Goal: Obtain resource: Download file/media

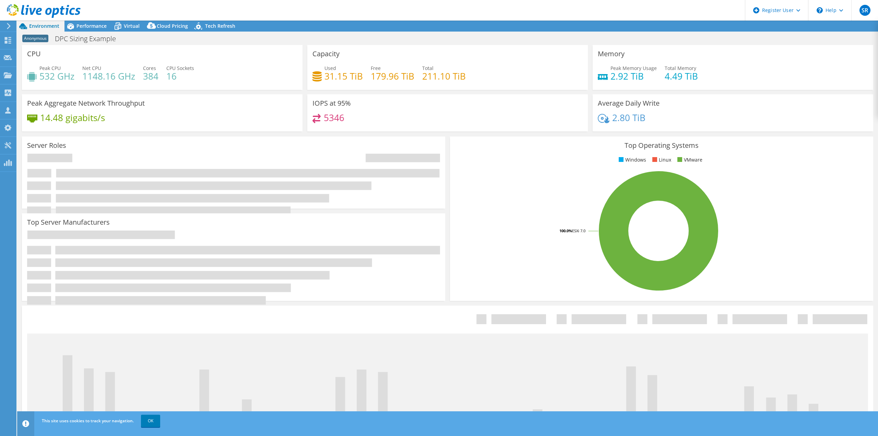
select select "USWest"
select select "USD"
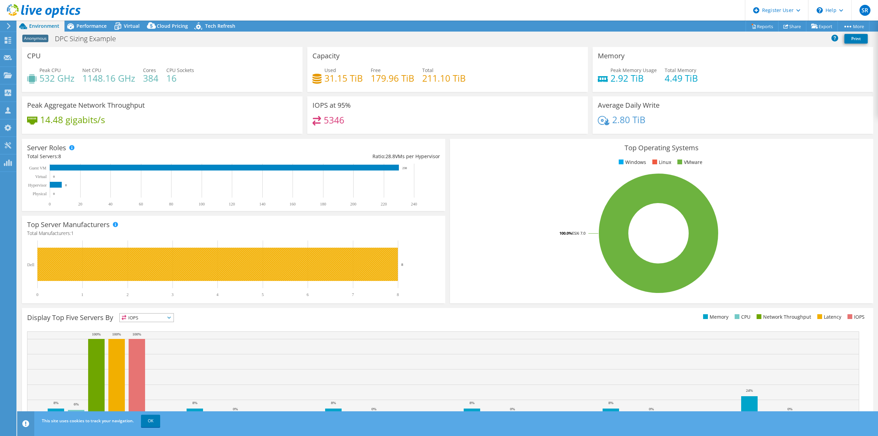
click at [403, 263] on text "8" at bounding box center [402, 264] width 2 height 4
click at [348, 262] on rect at bounding box center [217, 264] width 360 height 33
click at [225, 262] on rect at bounding box center [217, 264] width 360 height 33
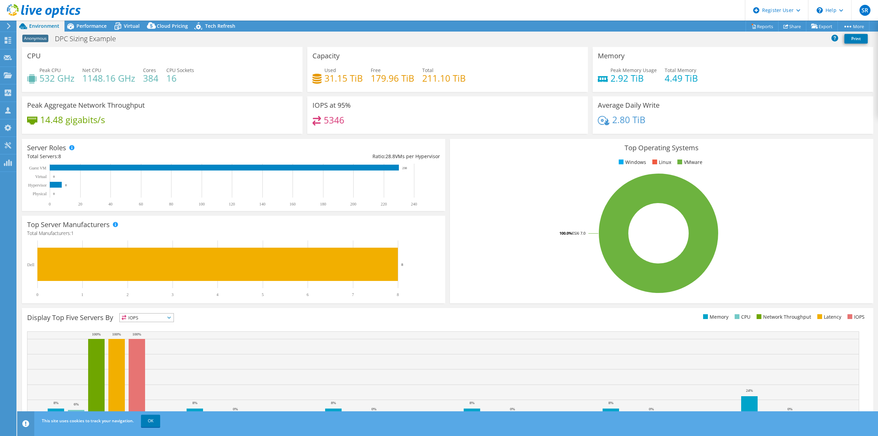
scroll to position [22, 0]
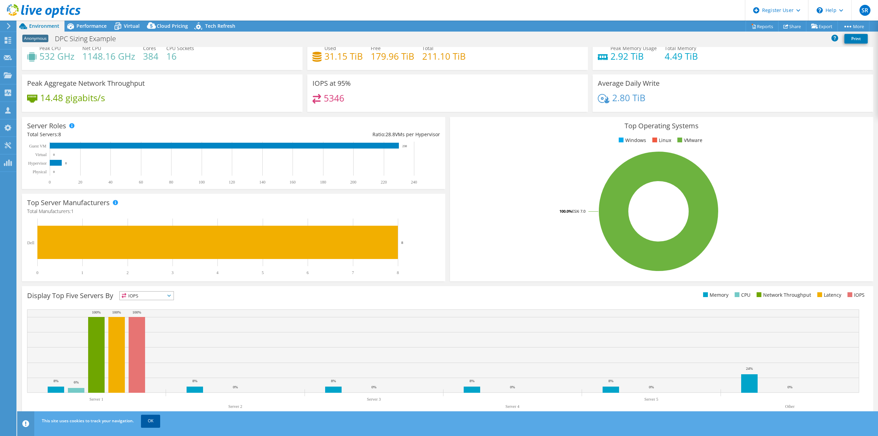
click at [150, 419] on link "OK" at bounding box center [150, 421] width 19 height 12
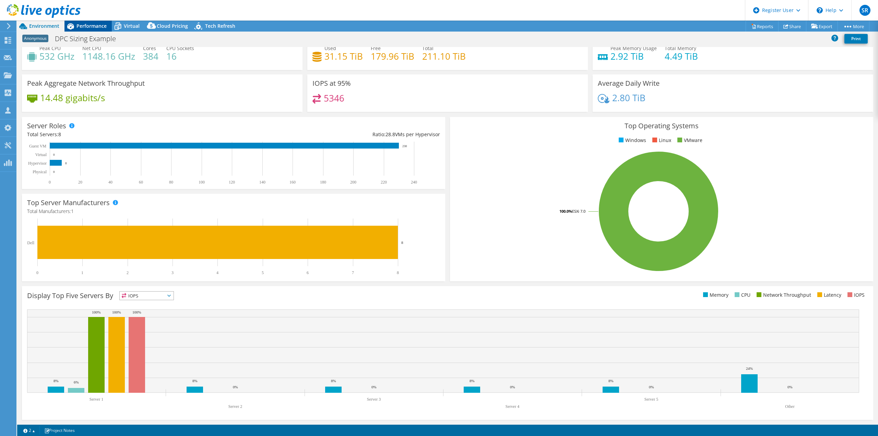
click at [100, 24] on span "Performance" at bounding box center [91, 26] width 30 height 7
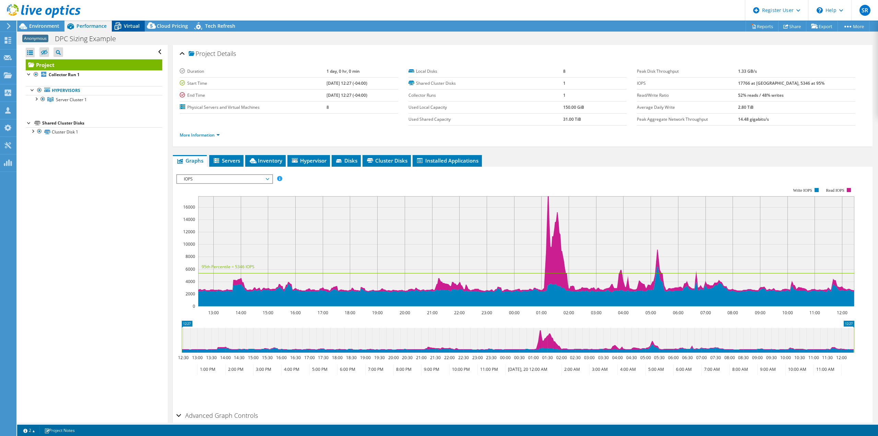
click at [133, 23] on span "Virtual" at bounding box center [132, 26] width 16 height 7
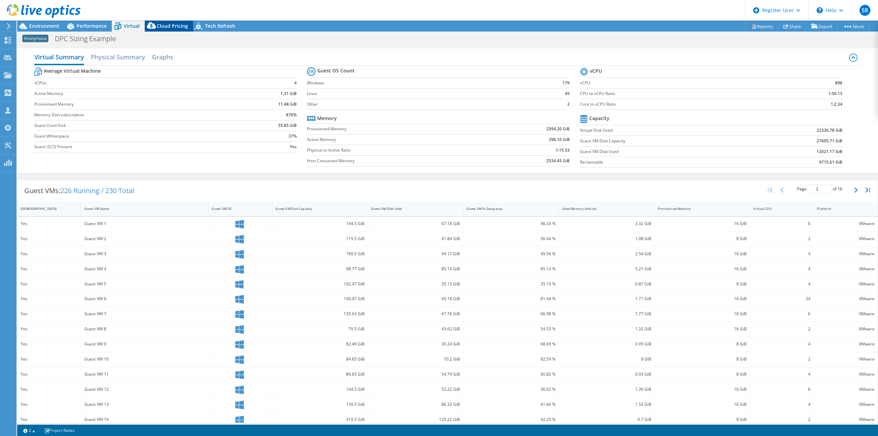
click at [174, 22] on div "Cloud Pricing" at bounding box center [169, 26] width 48 height 11
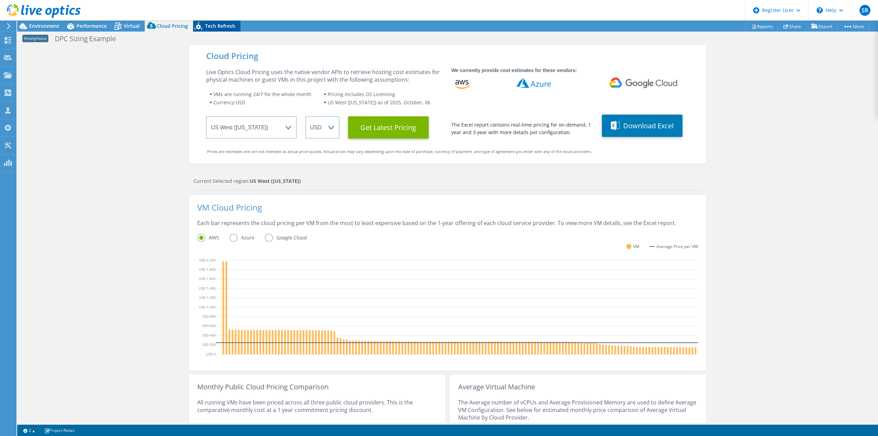
click at [221, 24] on span "Tech Refresh" at bounding box center [220, 26] width 30 height 7
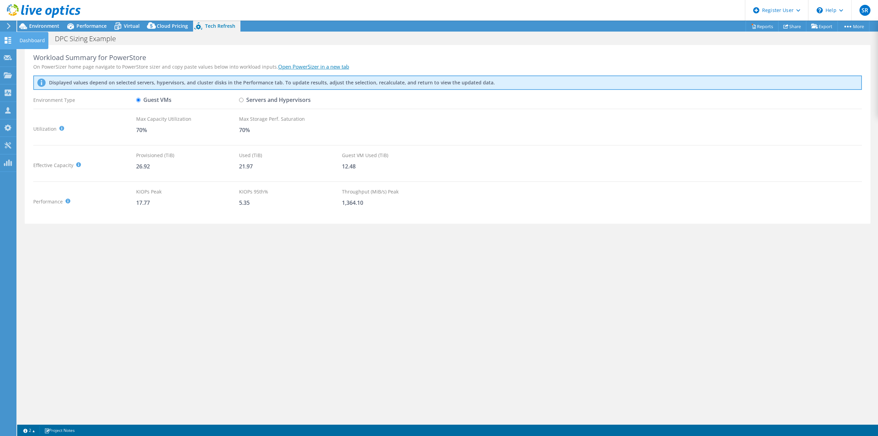
click at [9, 37] on use at bounding box center [8, 40] width 7 height 7
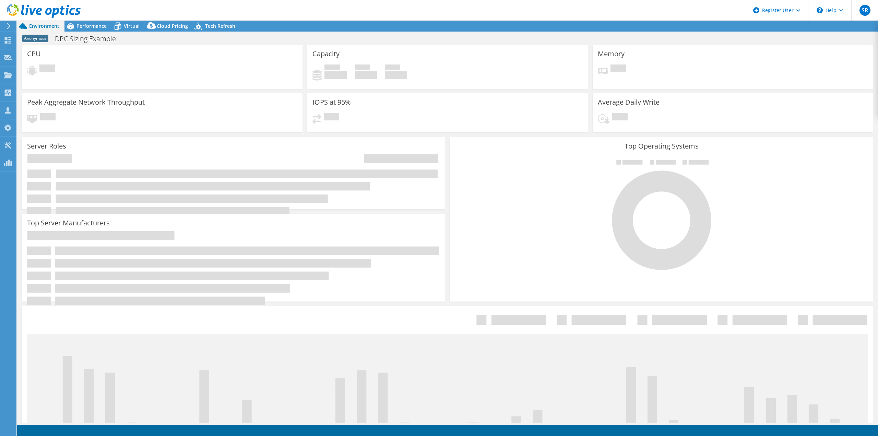
select select "USWest"
select select "USD"
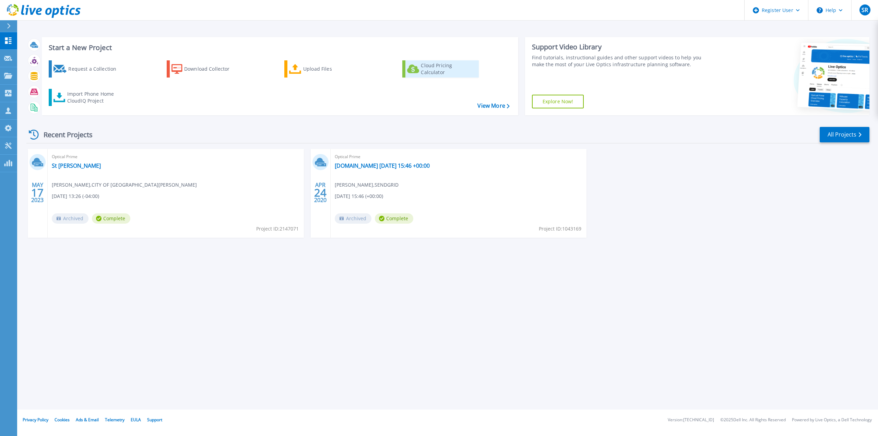
click at [436, 70] on div "Cloud Pricing Calculator" at bounding box center [448, 69] width 55 height 14
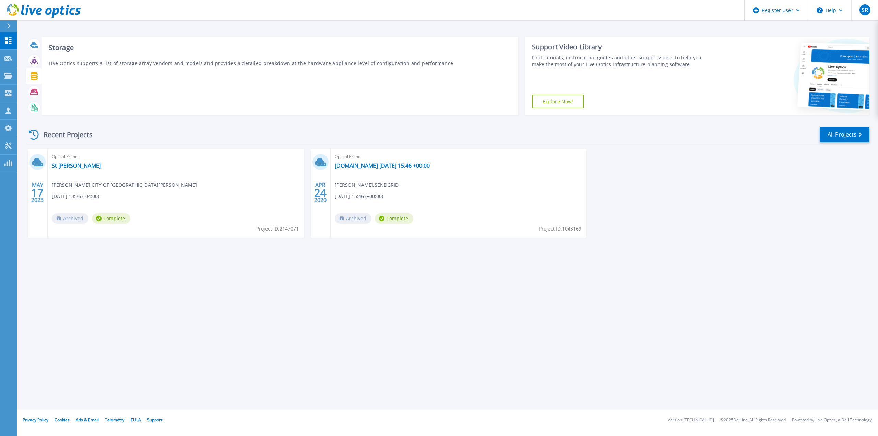
click at [34, 75] on icon at bounding box center [34, 76] width 7 height 8
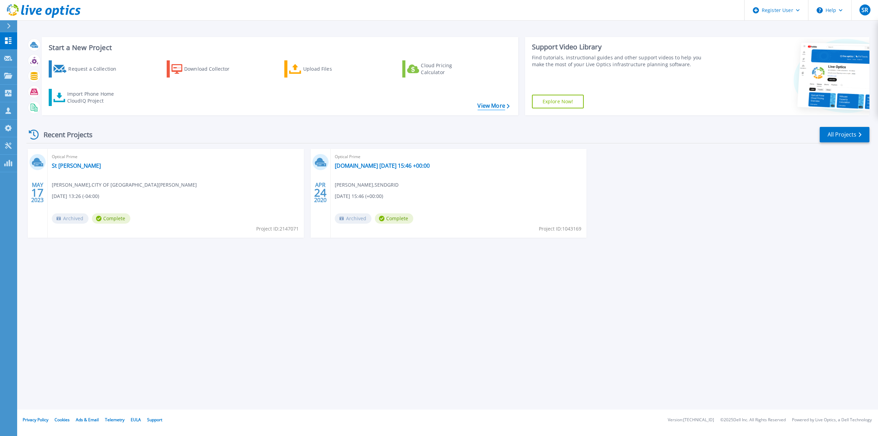
click at [499, 104] on link "View More" at bounding box center [493, 106] width 32 height 7
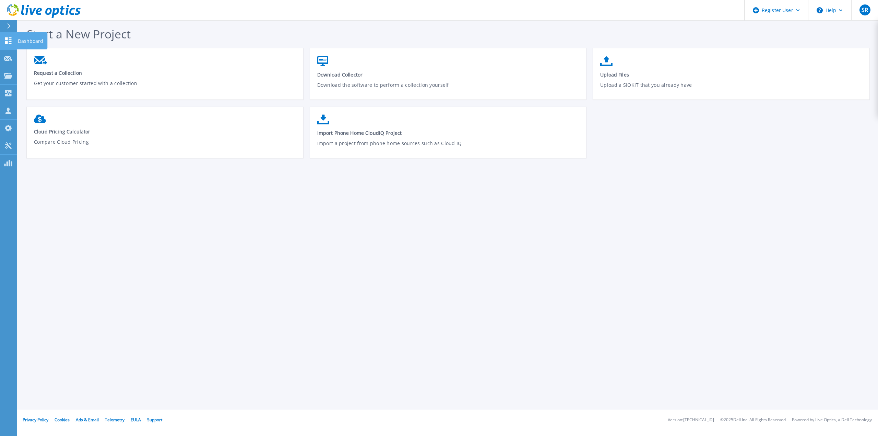
click at [8, 37] on icon at bounding box center [8, 40] width 8 height 7
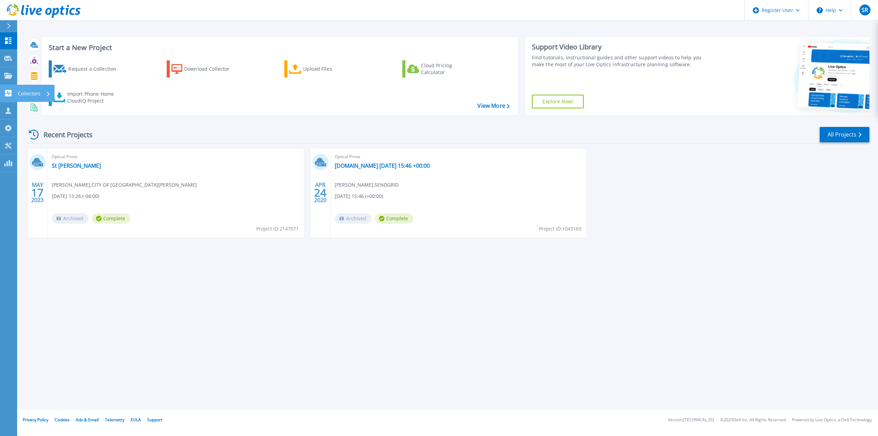
click at [8, 91] on icon at bounding box center [8, 93] width 7 height 7
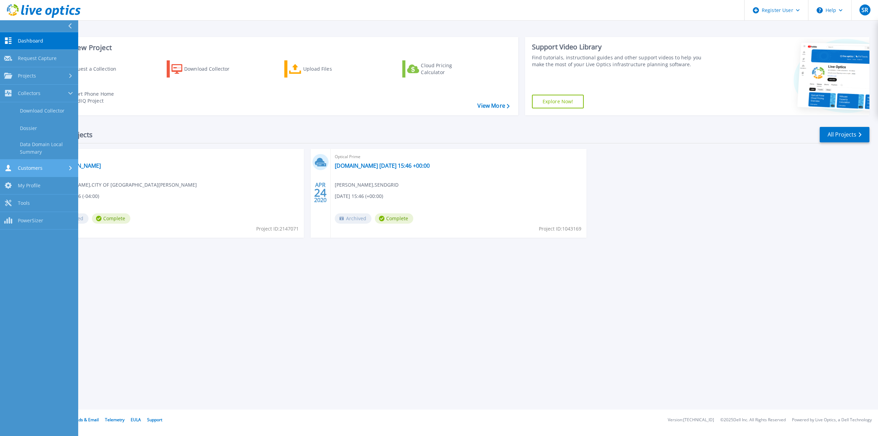
click at [29, 166] on span "Customers" at bounding box center [30, 168] width 25 height 6
click at [19, 222] on span "Tools" at bounding box center [24, 225] width 12 height 6
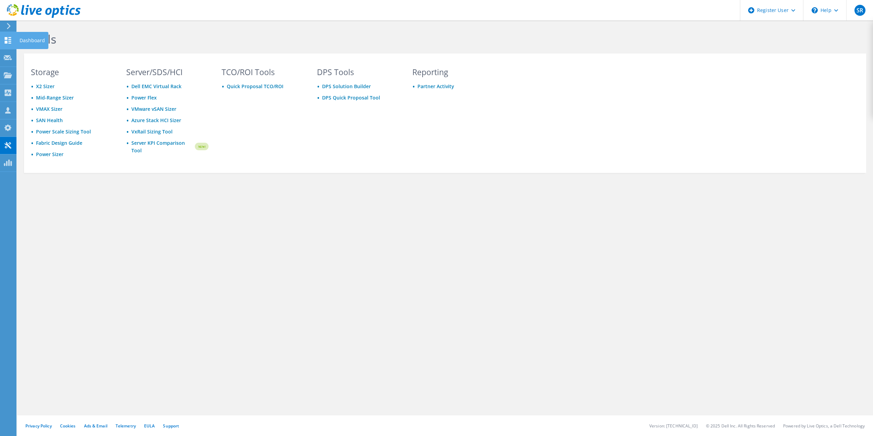
click at [8, 39] on icon at bounding box center [8, 40] width 8 height 7
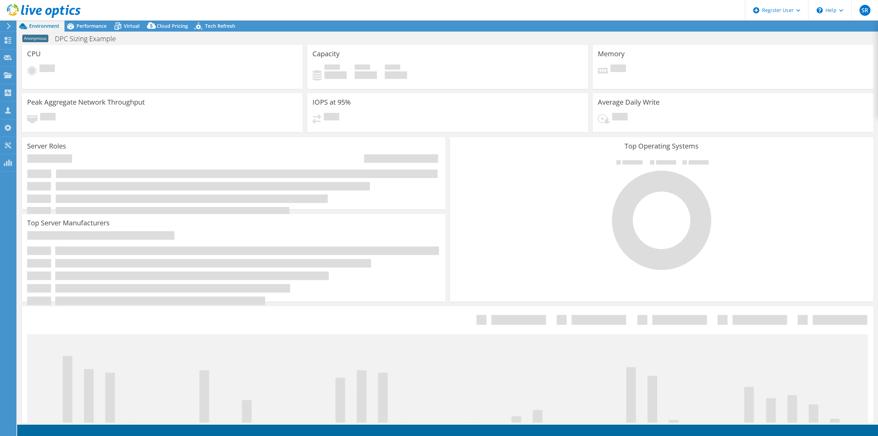
select select "USEast"
select select "USD"
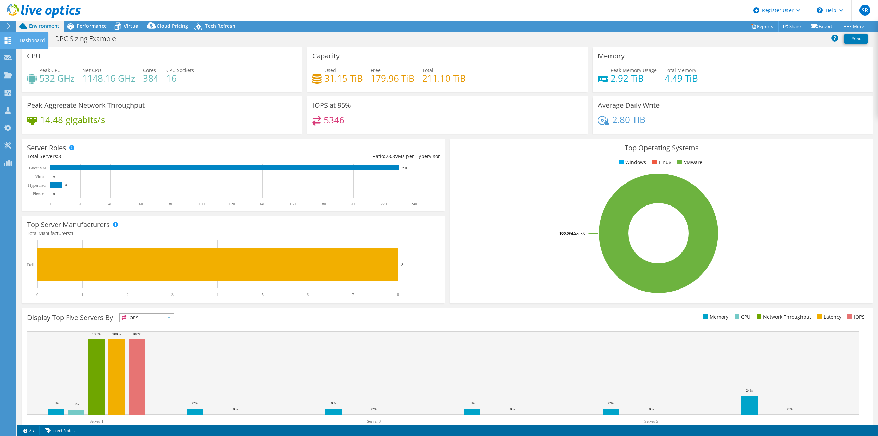
click at [10, 37] on use at bounding box center [8, 40] width 7 height 7
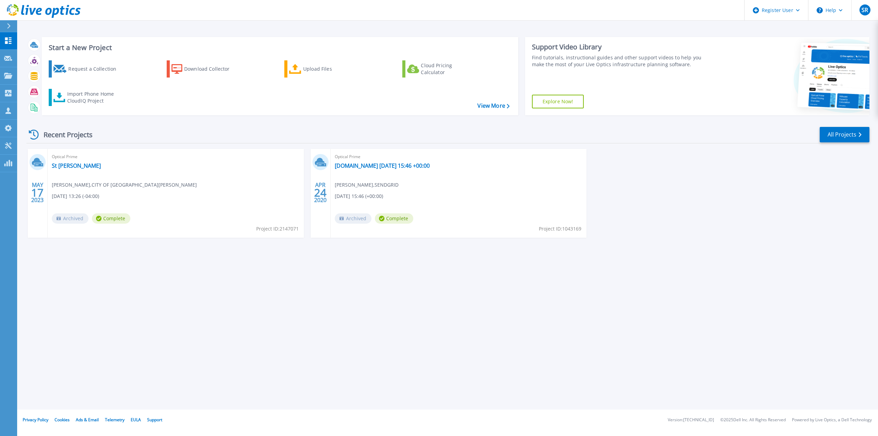
click at [11, 23] on div at bounding box center [11, 26] width 11 height 12
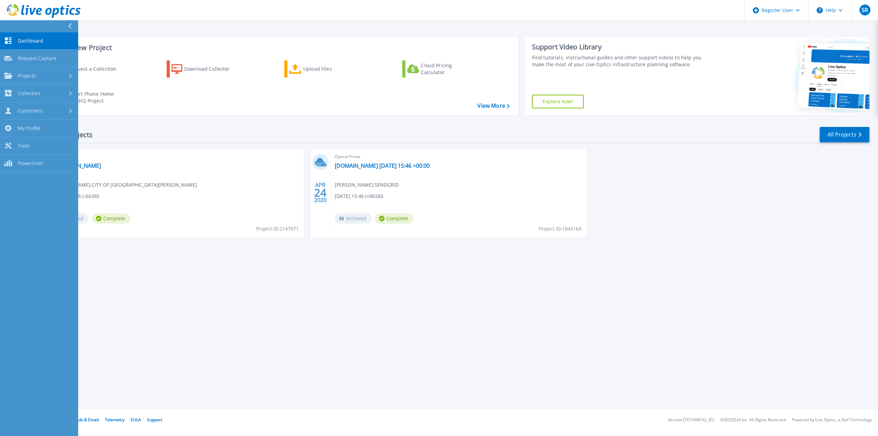
click at [12, 37] on link "Dashboard Dashboard" at bounding box center [39, 40] width 78 height 17
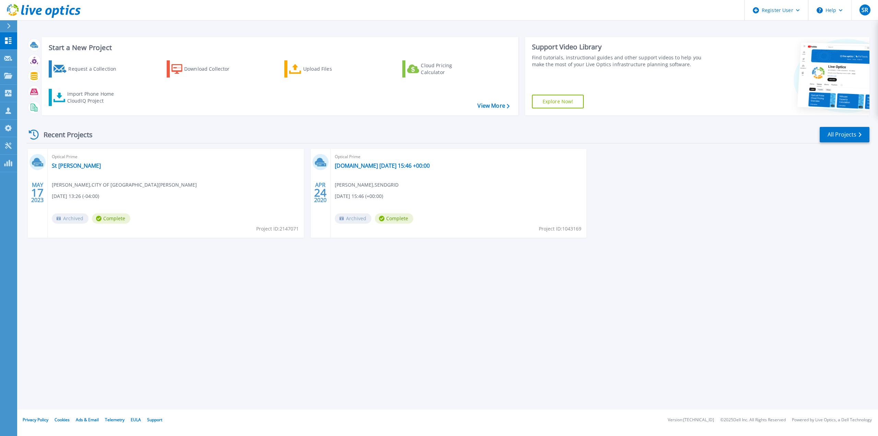
click at [10, 23] on icon at bounding box center [9, 25] width 4 height 5
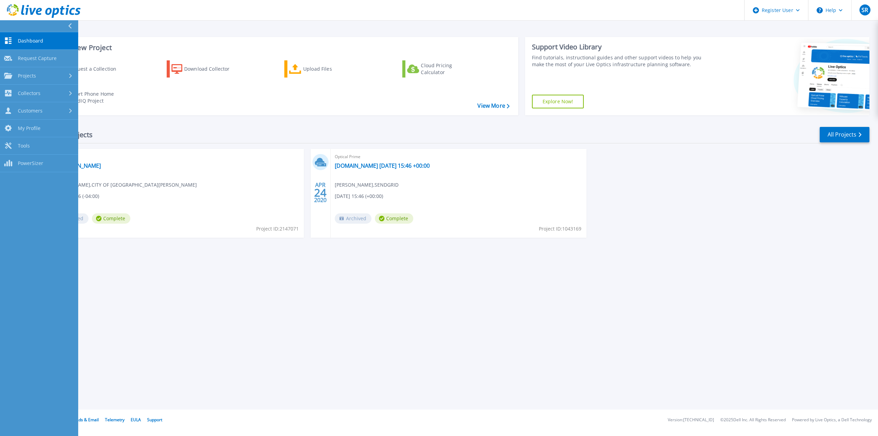
click at [69, 24] on icon at bounding box center [70, 25] width 4 height 5
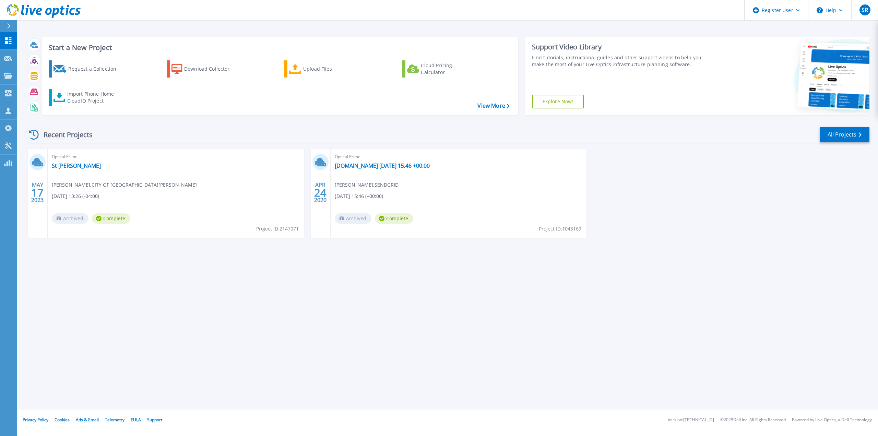
drag, startPoint x: 0, startPoint y: 0, endPoint x: 171, endPoint y: 239, distance: 293.7
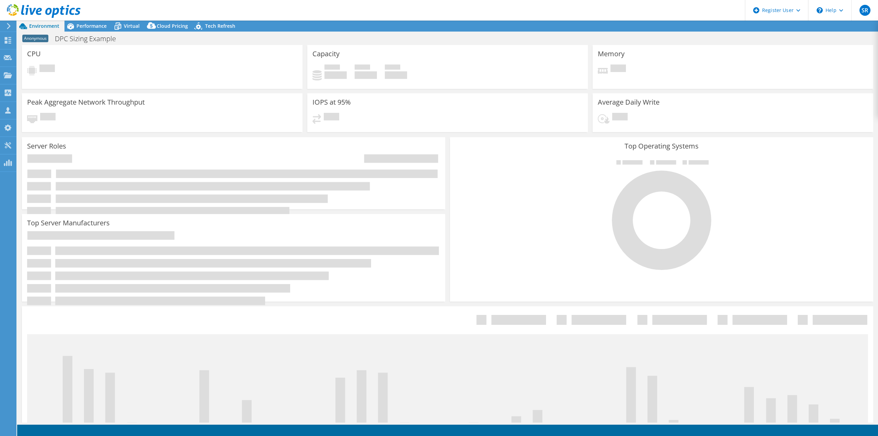
select select "USEast"
select select "USD"
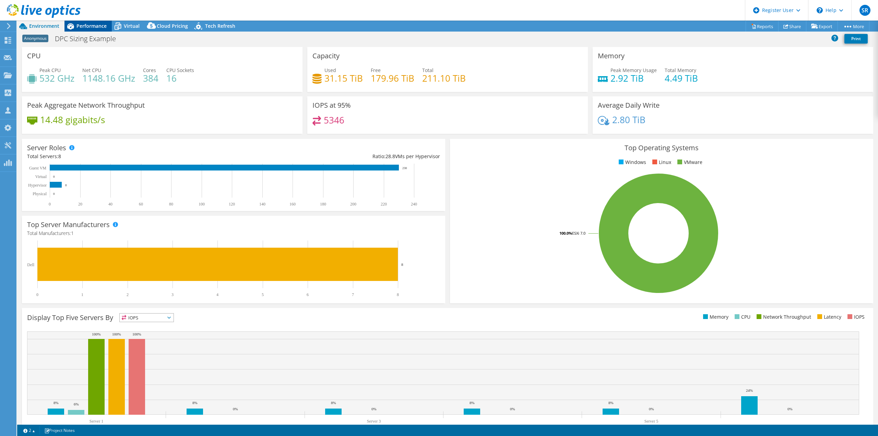
click at [93, 25] on span "Performance" at bounding box center [91, 26] width 30 height 7
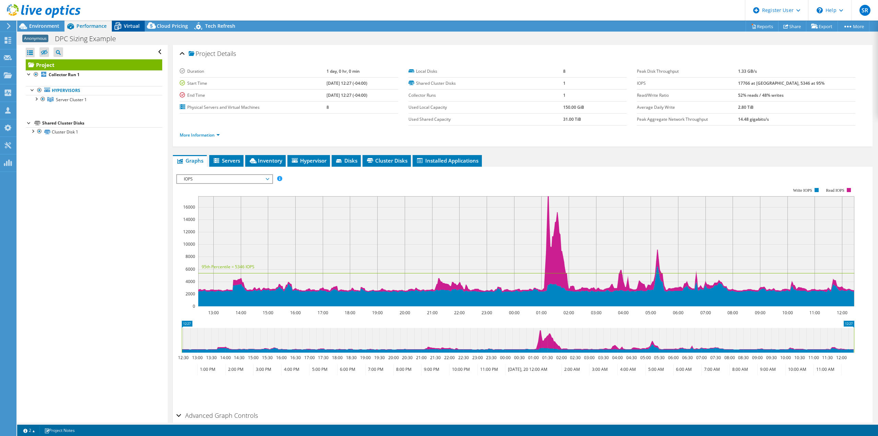
click at [132, 24] on span "Virtual" at bounding box center [132, 26] width 16 height 7
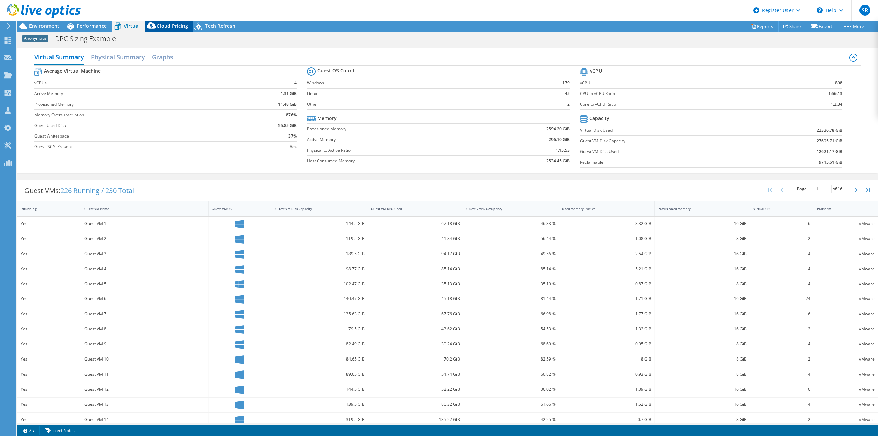
click at [168, 24] on span "Cloud Pricing" at bounding box center [172, 26] width 31 height 7
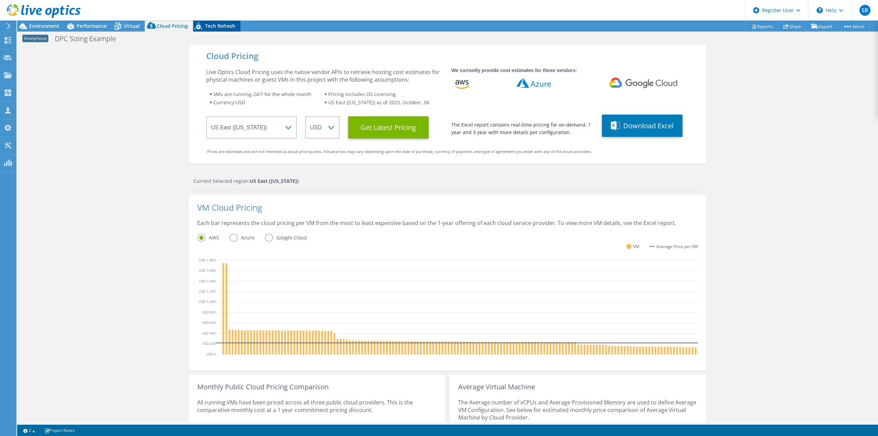
click at [213, 24] on span "Tech Refresh" at bounding box center [220, 26] width 30 height 7
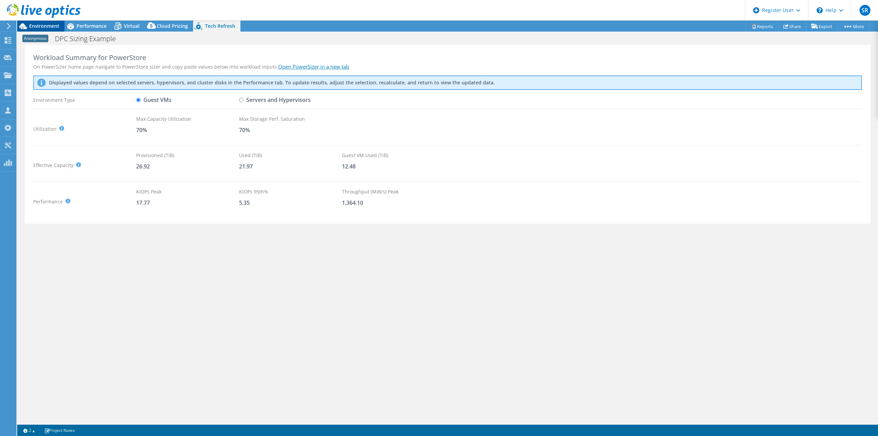
click at [50, 25] on span "Environment" at bounding box center [44, 26] width 30 height 7
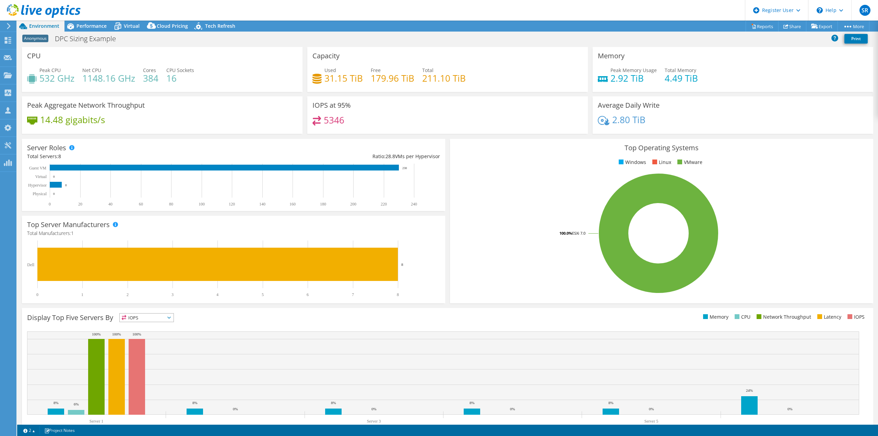
scroll to position [22, 0]
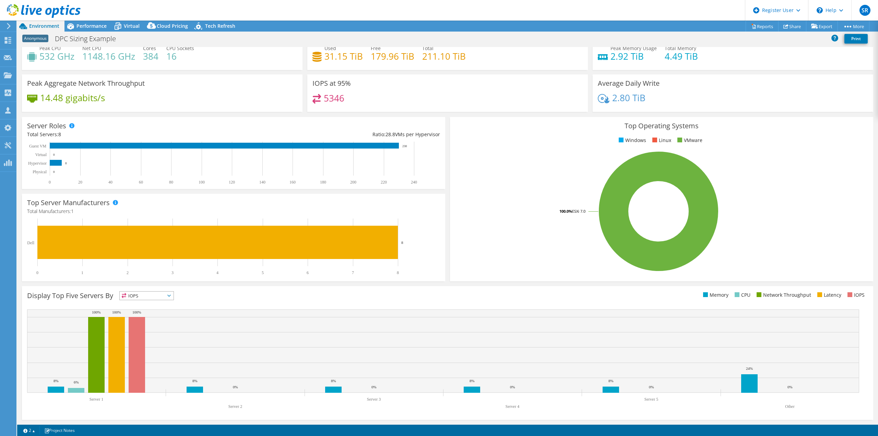
click at [171, 295] on icon at bounding box center [168, 296] width 3 height 2
click at [160, 330] on li "Network Throughput" at bounding box center [147, 334] width 54 height 10
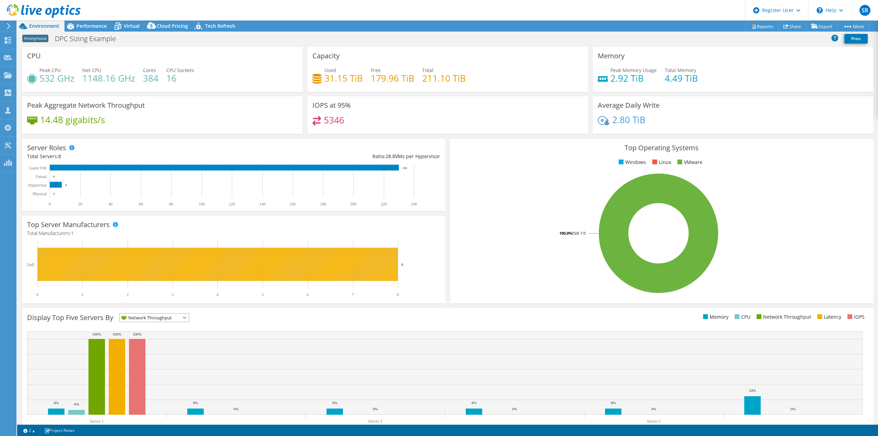
click at [82, 262] on rect at bounding box center [217, 264] width 360 height 33
click at [360, 262] on rect at bounding box center [217, 264] width 360 height 33
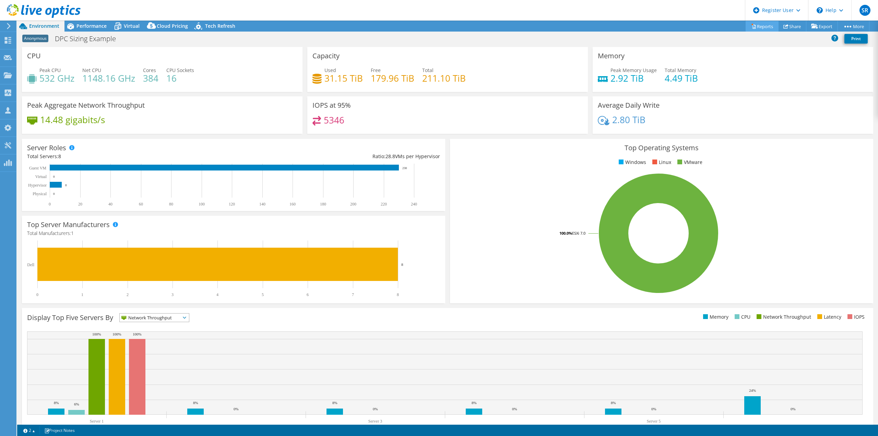
click at [760, 26] on link "Reports" at bounding box center [762, 26] width 33 height 11
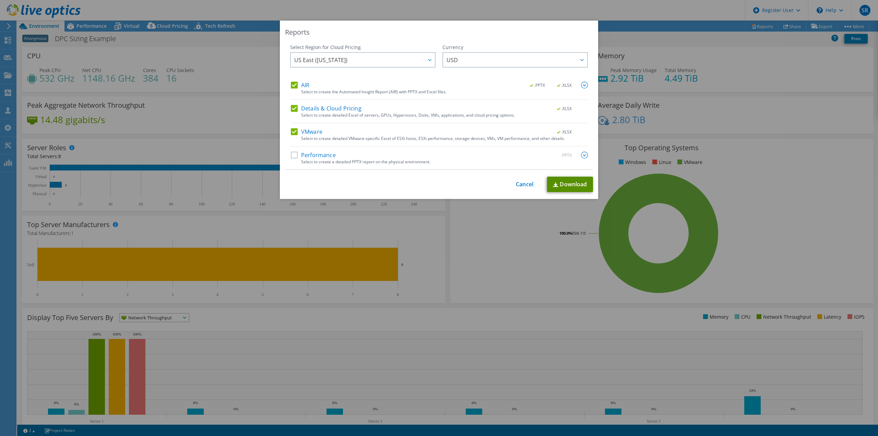
click at [574, 182] on link "Download" at bounding box center [570, 184] width 46 height 15
click at [293, 156] on label "Performance" at bounding box center [313, 155] width 45 height 7
click at [0, 0] on input "Performance" at bounding box center [0, 0] width 0 height 0
click at [569, 183] on link "Download" at bounding box center [570, 184] width 46 height 15
click at [312, 130] on label "VMware" at bounding box center [307, 131] width 32 height 7
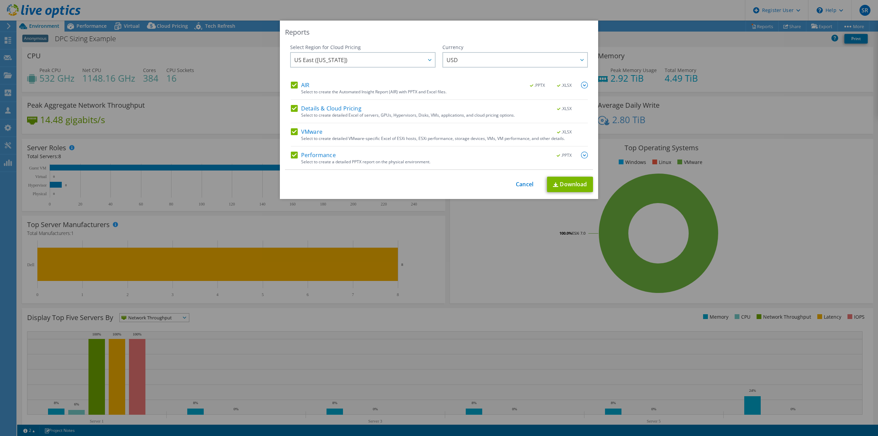
click at [0, 0] on input "VMware" at bounding box center [0, 0] width 0 height 0
click at [291, 131] on label "VMware" at bounding box center [307, 131] width 32 height 7
click at [0, 0] on input "VMware" at bounding box center [0, 0] width 0 height 0
drag, startPoint x: 520, startPoint y: 181, endPoint x: 531, endPoint y: 186, distance: 11.7
click at [520, 181] on link "Cancel" at bounding box center [524, 184] width 17 height 7
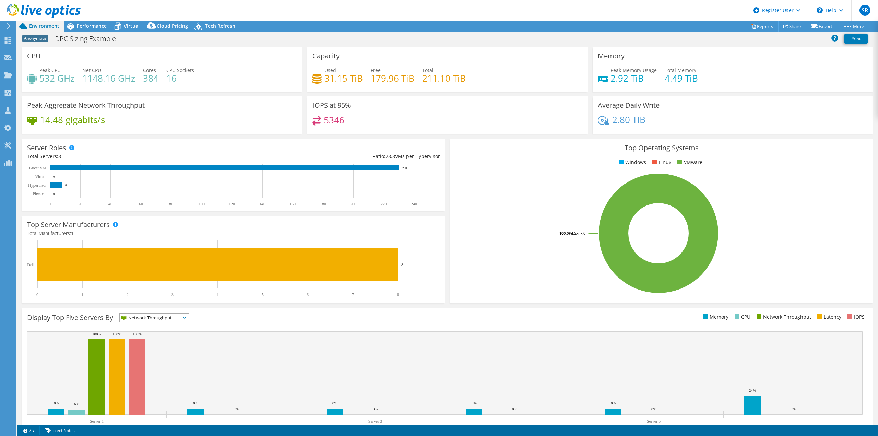
click at [230, 319] on div "Display Top Five Servers By Network Throughput IOPS" at bounding box center [237, 318] width 420 height 11
click at [37, 161] on div "PowerSizer" at bounding box center [32, 162] width 32 height 17
click at [34, 160] on div "PowerSizer" at bounding box center [32, 162] width 32 height 17
